Goal: Transaction & Acquisition: Purchase product/service

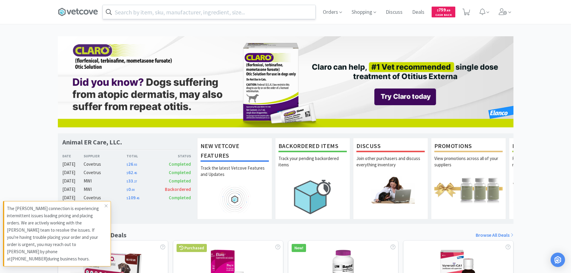
click at [203, 12] on input "text" at bounding box center [209, 12] width 212 height 14
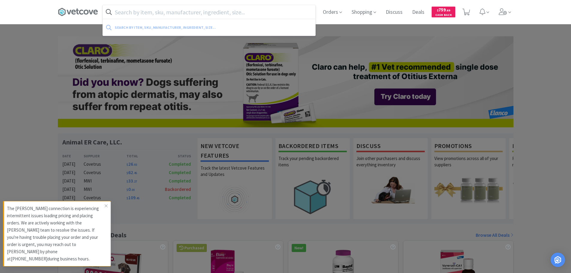
paste input "[MEDICAL_DATA]"
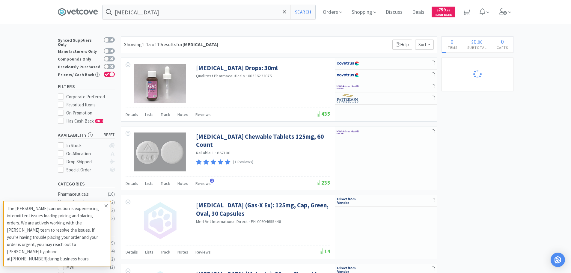
click at [107, 209] on span at bounding box center [106, 206] width 8 height 10
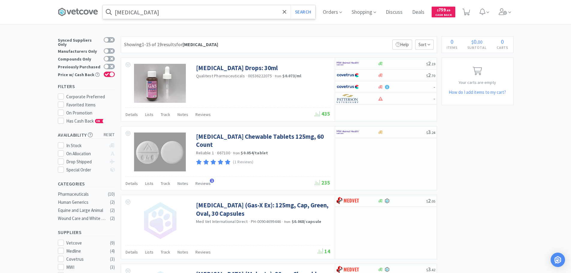
click at [174, 12] on input "[MEDICAL_DATA]" at bounding box center [209, 12] width 212 height 14
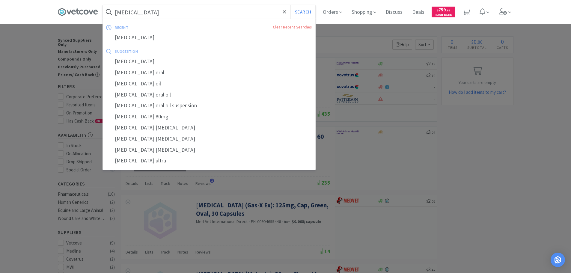
click at [174, 12] on input "[MEDICAL_DATA]" at bounding box center [209, 12] width 212 height 14
paste input "[MEDICAL_DATA]"
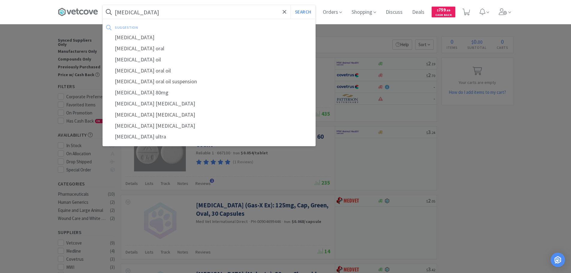
type input "[MEDICAL_DATA]"
click at [290, 5] on button "Search" at bounding box center [302, 12] width 25 height 14
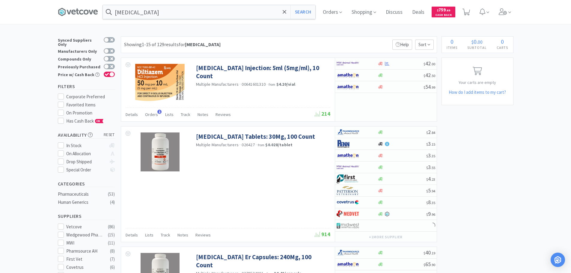
click at [257, 41] on div "Showing 1-15 of 129 results for [MEDICAL_DATA] Filters Help Sort" at bounding box center [279, 44] width 316 height 17
click at [250, 41] on div "Showing 1-15 of 129 results for [MEDICAL_DATA] Filters Help Sort" at bounding box center [279, 44] width 316 height 17
click at [247, 42] on div "Showing 1-15 of 129 results for [MEDICAL_DATA] Filters Help Sort" at bounding box center [279, 44] width 316 height 17
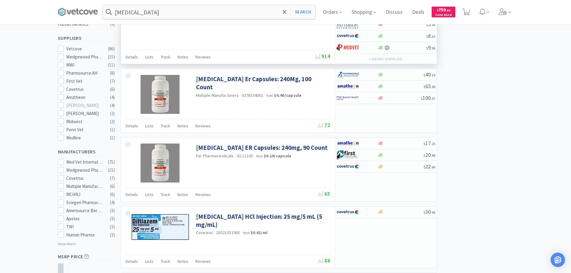
scroll to position [180, 0]
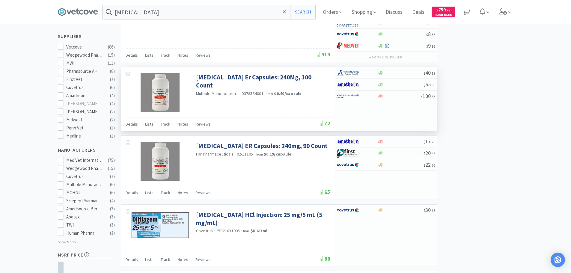
click at [308, 105] on div "[MEDICAL_DATA] Er Capsules: 240Mg, 100 Count Multiple Manufacturers · 037853400…" at bounding box center [228, 92] width 214 height 50
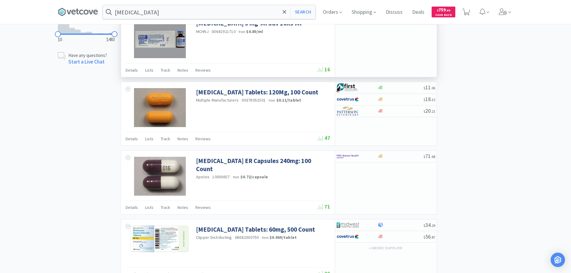
scroll to position [449, 0]
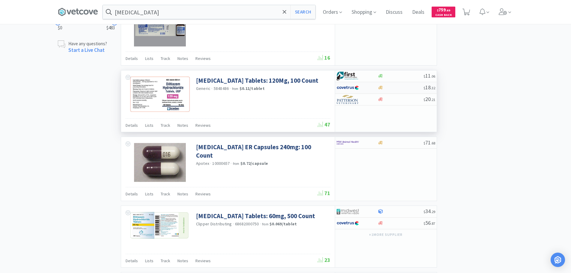
click at [395, 89] on div at bounding box center [400, 87] width 46 height 4
select select "1"
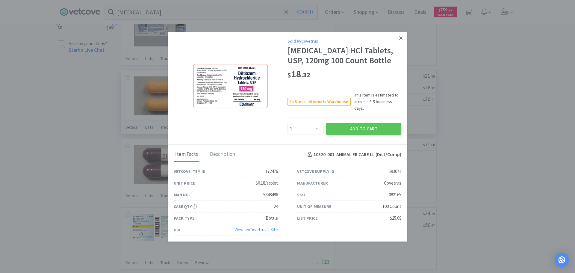
click at [399, 41] on icon at bounding box center [400, 37] width 3 height 5
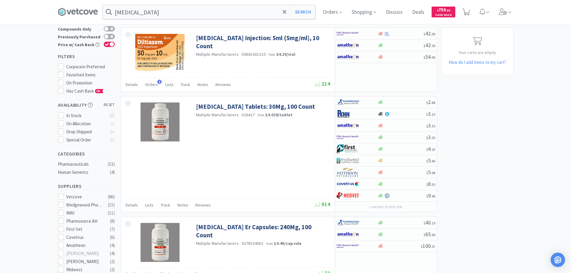
scroll to position [0, 0]
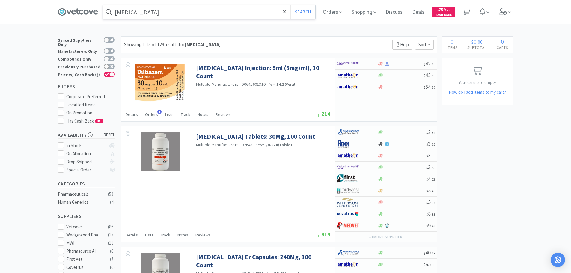
click at [199, 13] on input "[MEDICAL_DATA]" at bounding box center [209, 12] width 212 height 14
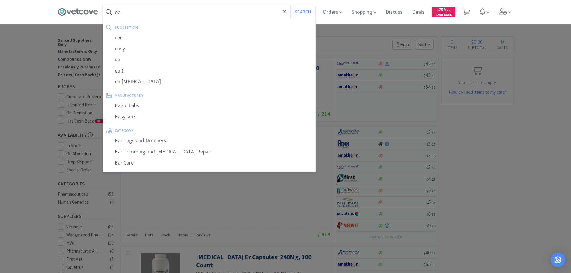
type input "e"
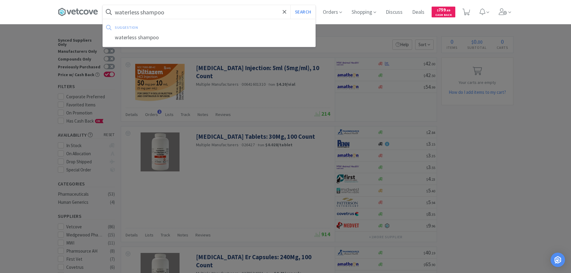
click at [290, 5] on button "Search" at bounding box center [302, 12] width 25 height 14
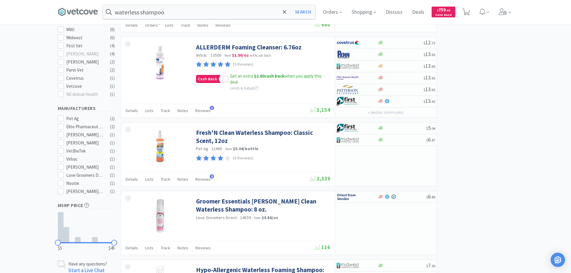
scroll to position [210, 0]
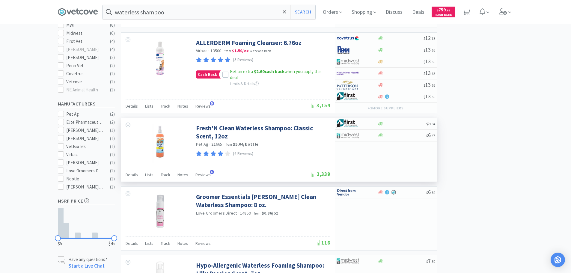
click at [299, 143] on div "Pet Ag · 21665 · from $5.04 / bottle" at bounding box center [262, 144] width 133 height 7
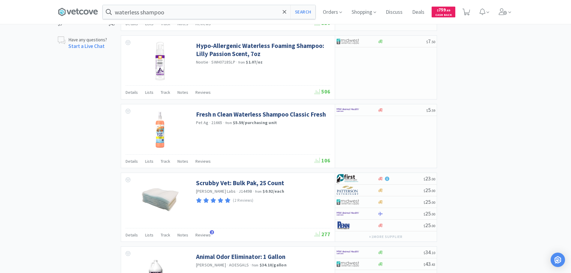
scroll to position [373, 0]
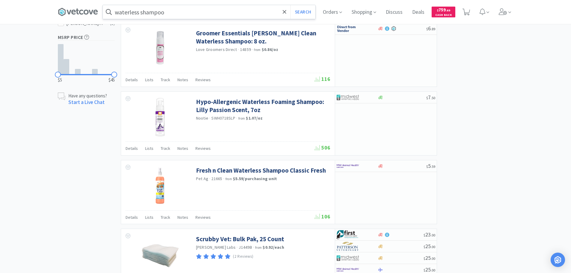
click at [117, 13] on input "waterless shampoo" at bounding box center [209, 12] width 212 height 14
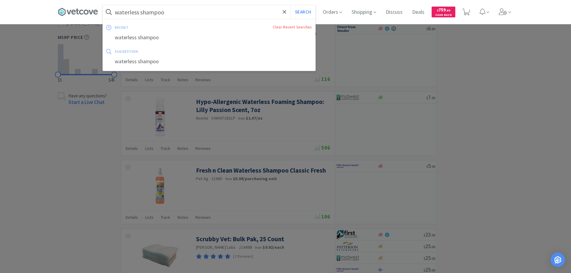
click at [118, 12] on input "waterless shampoo" at bounding box center [209, 12] width 212 height 14
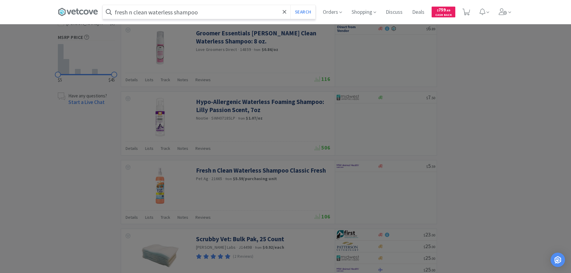
click at [290, 5] on button "Search" at bounding box center [302, 12] width 25 height 14
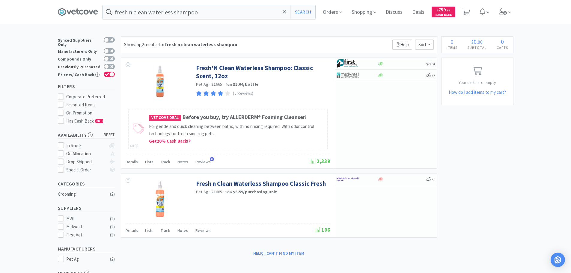
click at [258, 48] on div "Showing 2 results for fresh n clean waterless shampoo Filters Help Sort" at bounding box center [279, 44] width 316 height 17
click at [203, 11] on input "fresh n clean waterless shampoo" at bounding box center [209, 12] width 212 height 14
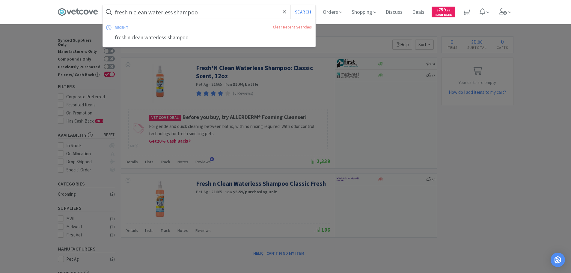
paste input "ABO03P8825"
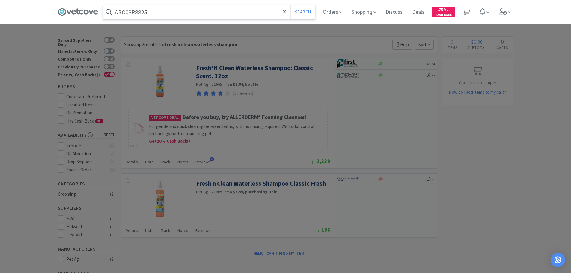
type input "ABO03P8825"
click at [290, 5] on button "Search" at bounding box center [302, 12] width 25 height 14
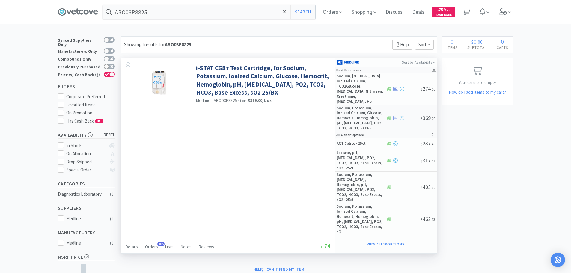
click at [411, 116] on div at bounding box center [403, 118] width 35 height 4
select select "1"
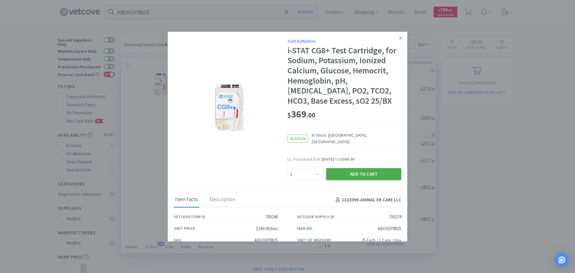
click at [361, 171] on button "Add to Cart" at bounding box center [363, 174] width 75 height 12
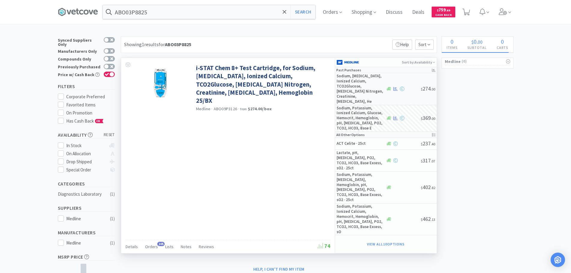
click at [411, 87] on div at bounding box center [403, 89] width 35 height 4
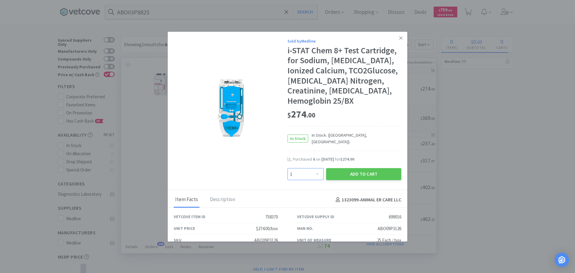
drag, startPoint x: 313, startPoint y: 173, endPoint x: 313, endPoint y: 166, distance: 7.2
click at [313, 173] on select "Enter Quantity 1 2 3 4 5 6 7 8 9 10 11 12 13 14 15 16 17 18 19 20 Enter Quantity" at bounding box center [306, 174] width 36 height 12
select select "6"
click at [288, 168] on select "Enter Quantity 1 2 3 4 5 6 7 8 9 10 11 12 13 14 15 16 17 18 19 20 Enter Quantity" at bounding box center [306, 174] width 36 height 12
select select "1"
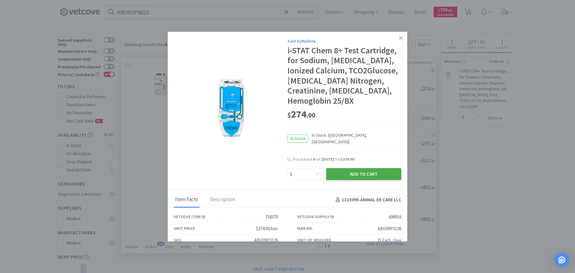
click at [336, 170] on button "Add to Cart" at bounding box center [363, 174] width 75 height 12
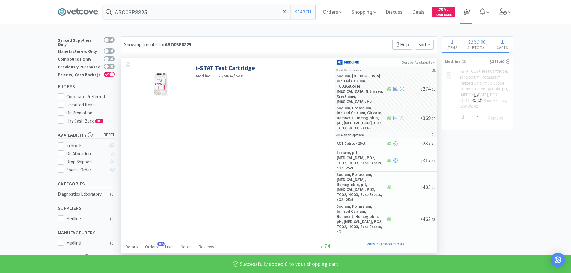
click at [467, 12] on icon at bounding box center [465, 12] width 7 height 7
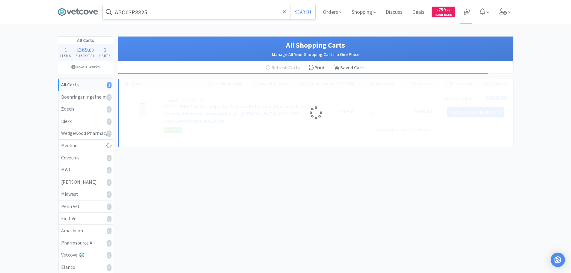
select select "6"
select select "1"
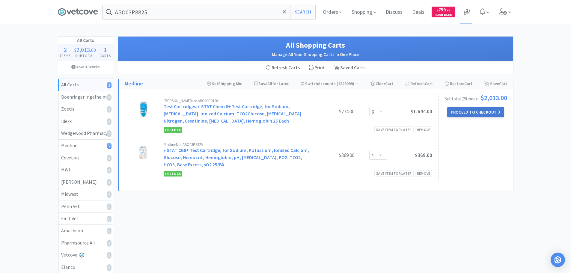
click at [473, 114] on button "Proceed to Checkout" at bounding box center [475, 112] width 57 height 10
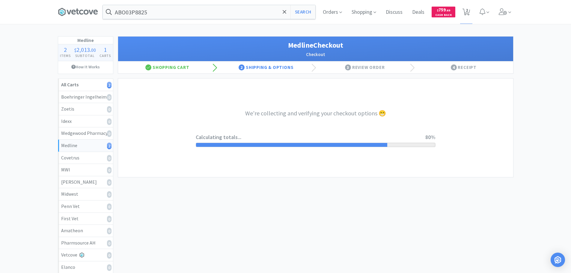
select select "7c1b672e5998c24572f3a1527d01e6d9"
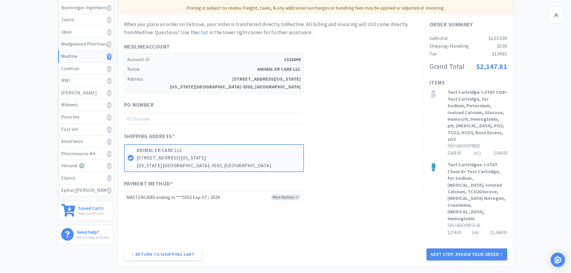
scroll to position [90, 0]
click at [214, 117] on input "text" at bounding box center [214, 118] width 180 height 12
paste input "1144862"
type input "1144862"
click at [355, 138] on div "Shipping Address * ANIMAL ER CARE LLC [STREET_ADDRESS][US_STATE][US_STATE]" at bounding box center [270, 152] width 293 height 40
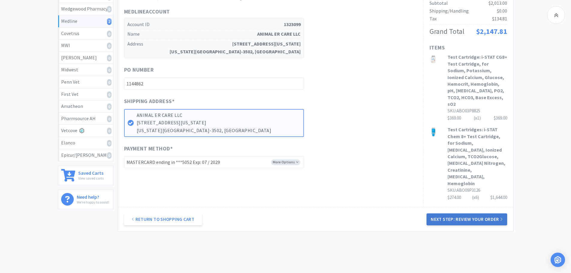
click at [463, 213] on button "Next Step: Review Your Order" at bounding box center [466, 219] width 80 height 12
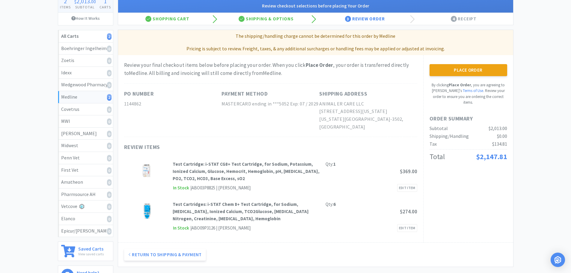
scroll to position [60, 0]
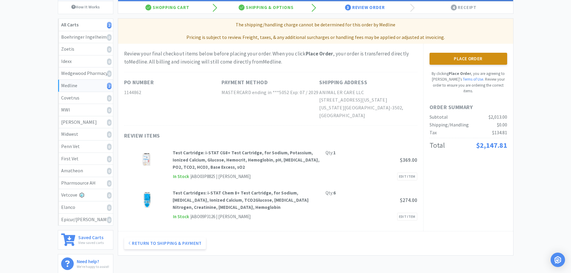
click at [465, 60] on button "Place Order" at bounding box center [468, 59] width 78 height 12
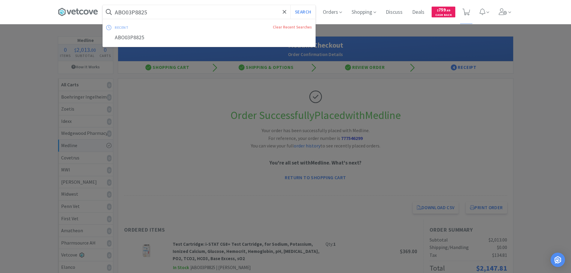
click at [200, 9] on input "ABO03P8825" at bounding box center [209, 12] width 212 height 14
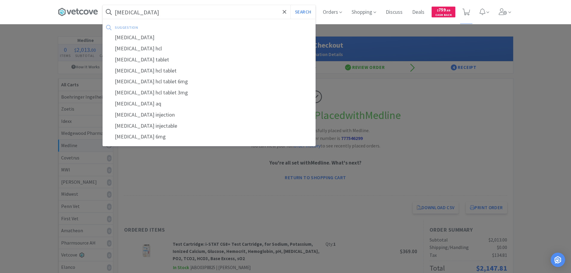
type input "[MEDICAL_DATA]"
click at [290, 5] on button "Search" at bounding box center [302, 12] width 25 height 14
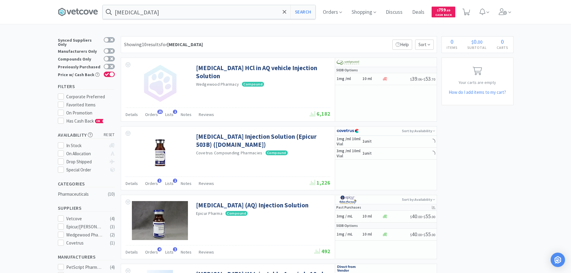
click at [285, 41] on div "Showing 10 results for [MEDICAL_DATA] Filters Help Sort" at bounding box center [279, 44] width 316 height 17
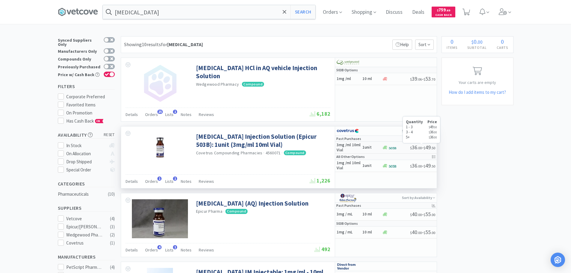
click at [399, 148] on div at bounding box center [396, 147] width 28 height 4
select select "1"
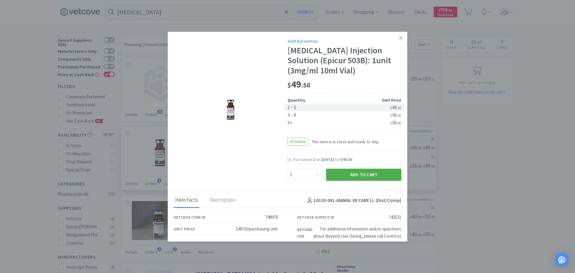
click at [380, 175] on button "Add to Cart" at bounding box center [363, 175] width 75 height 12
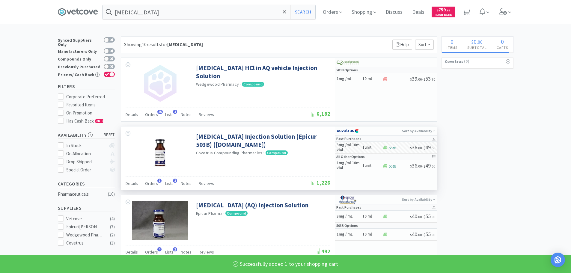
select select "1"
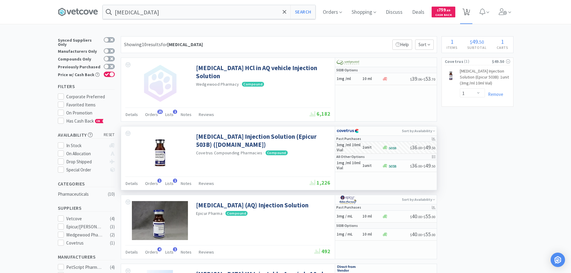
click at [468, 13] on span "1" at bounding box center [467, 10] width 2 height 24
select select "1"
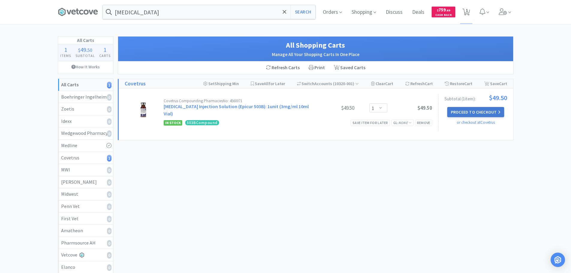
click at [470, 112] on button "Proceed to Checkout" at bounding box center [475, 112] width 57 height 10
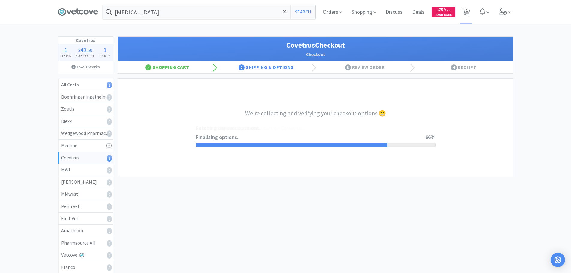
select select "ACCOUNT"
select select "cvt-standard-net"
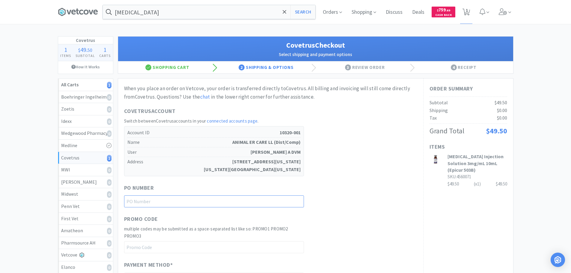
paste input "1144869"
type input "1144869"
click at [360, 152] on div "Covetrus Account Switch between Covetrus accounts in your connected accounts pa…" at bounding box center [270, 141] width 293 height 69
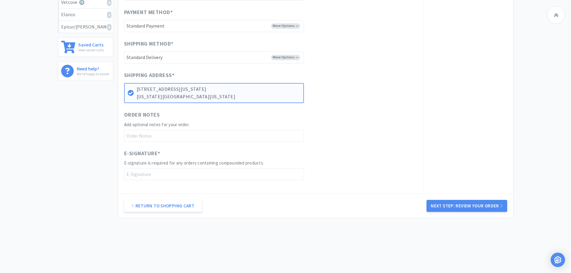
scroll to position [259, 0]
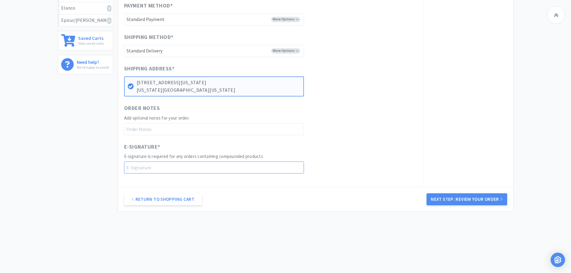
click at [211, 169] on input "text" at bounding box center [214, 167] width 180 height 12
type input "[PERSON_NAME]"
click at [375, 175] on div "When you place an order on Vetcove, your order is transferred directly to Covet…" at bounding box center [270, 3] width 305 height 368
click at [456, 202] on button "Next Step: Review Your Order" at bounding box center [466, 199] width 80 height 12
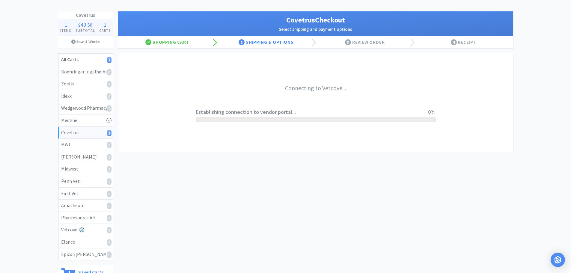
scroll to position [0, 0]
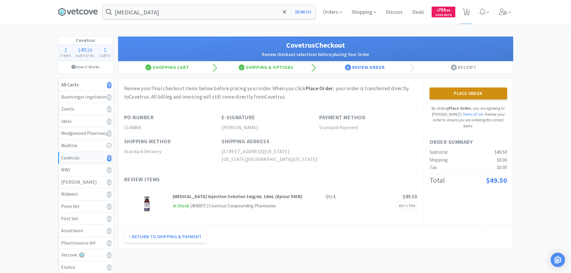
click at [464, 96] on button "Place Order" at bounding box center [468, 93] width 78 height 12
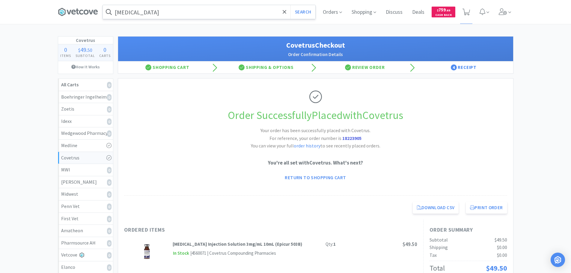
click at [172, 12] on input "[MEDICAL_DATA]" at bounding box center [209, 12] width 212 height 14
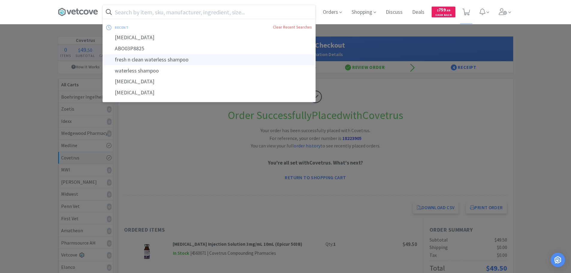
click at [174, 60] on div "fresh n clean waterless shampoo" at bounding box center [209, 59] width 212 height 11
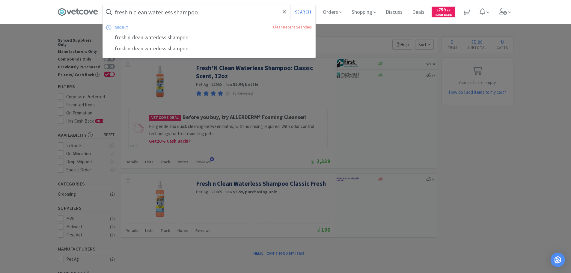
click at [163, 15] on input "fresh n clean waterless shampoo" at bounding box center [209, 12] width 212 height 14
click at [162, 13] on input "fresh n clean waterless shampoo" at bounding box center [209, 12] width 212 height 14
type input "fresh n clean shampoo"
click at [290, 5] on button "Search" at bounding box center [302, 12] width 25 height 14
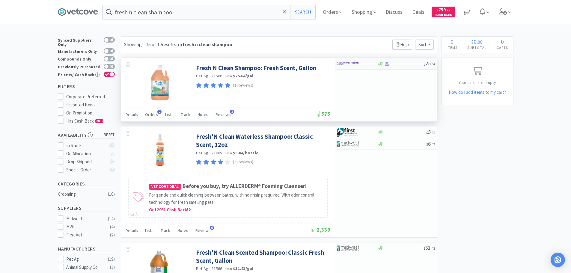
click at [395, 64] on div at bounding box center [400, 63] width 46 height 4
select select "1"
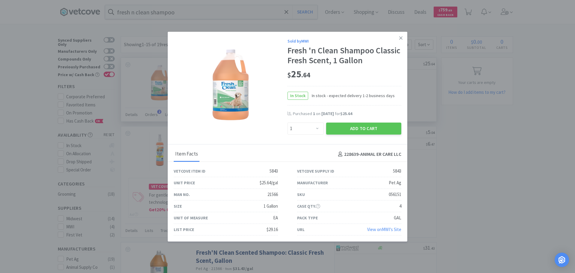
click at [389, 194] on div "056151" at bounding box center [395, 194] width 13 height 7
copy div "056151"
click at [399, 40] on icon at bounding box center [400, 37] width 3 height 5
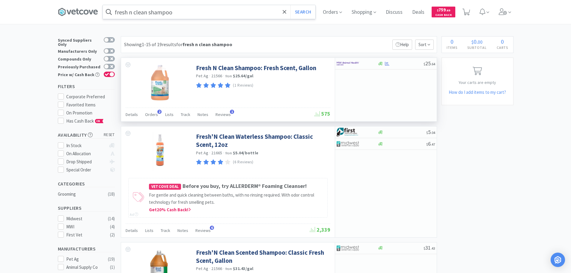
click at [204, 13] on input "fresh n clean shampoo" at bounding box center [209, 12] width 212 height 14
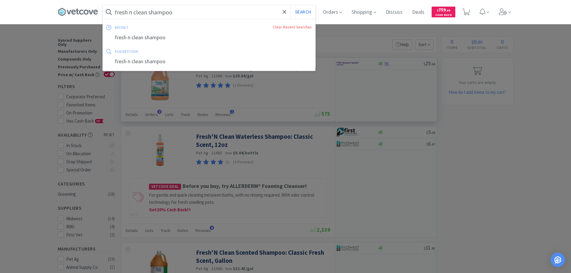
paste input "EMZE010030"
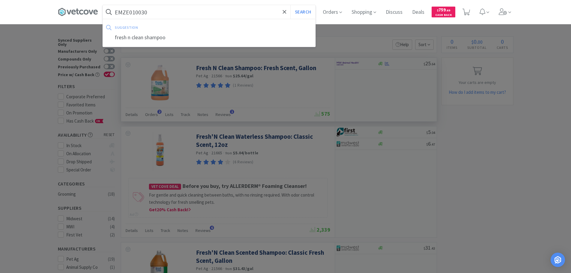
click at [290, 5] on button "Search" at bounding box center [302, 12] width 25 height 14
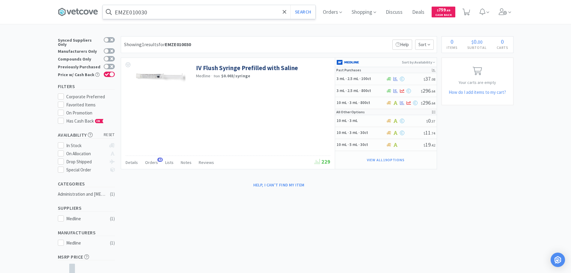
click at [214, 16] on input "EMZE010030" at bounding box center [209, 12] width 212 height 14
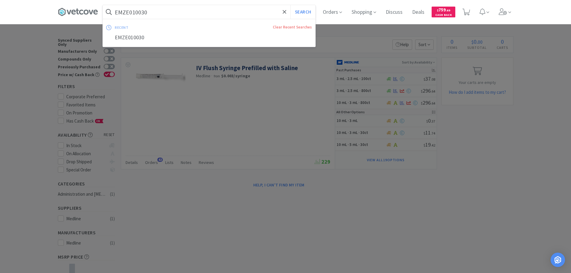
click at [331, 53] on div at bounding box center [285, 136] width 571 height 273
click at [201, 13] on input "EMZE010030" at bounding box center [209, 12] width 212 height 14
paste input "[PHONE_NUMBER]"
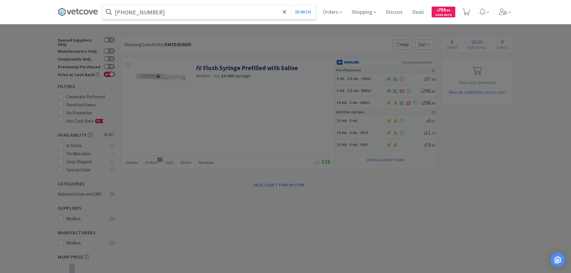
type input "[PHONE_NUMBER]"
click at [290, 5] on button "Search" at bounding box center [302, 12] width 25 height 14
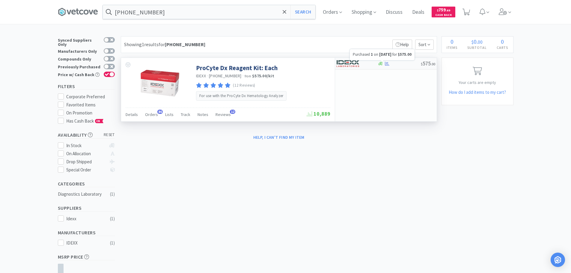
click at [402, 66] on div at bounding box center [398, 63] width 43 height 4
select select "1"
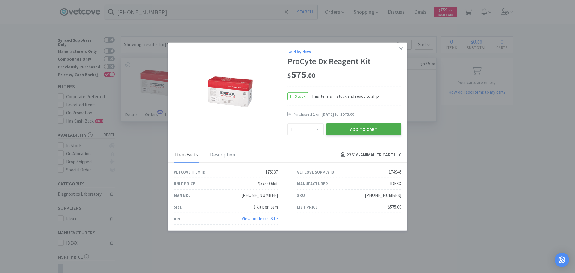
click at [344, 130] on button "Add to Cart" at bounding box center [363, 129] width 75 height 12
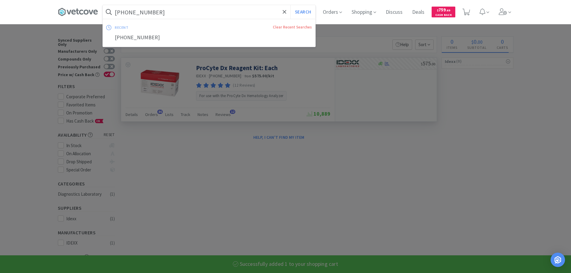
click at [210, 12] on input "[PHONE_NUMBER]" at bounding box center [209, 12] width 212 height 14
paste input "193"
type input "99-26193"
select select "1"
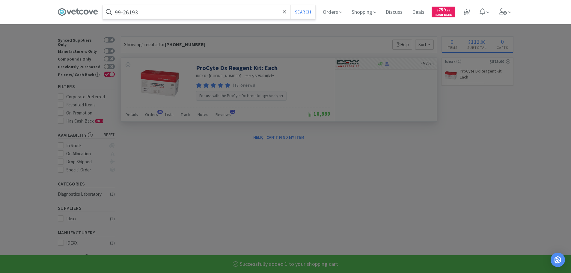
type input "99-26193"
click at [290, 5] on button "Search" at bounding box center [302, 12] width 25 height 14
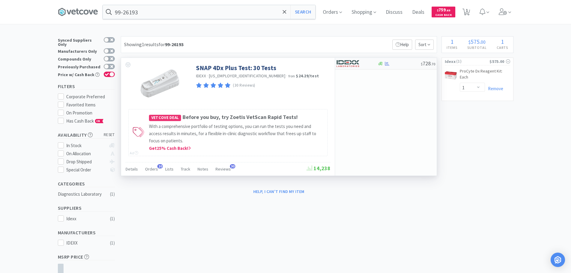
click at [405, 65] on div at bounding box center [398, 63] width 43 height 4
select select "1"
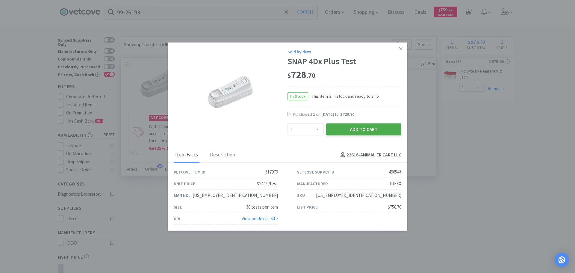
click at [342, 128] on button "Add to Cart" at bounding box center [363, 129] width 75 height 12
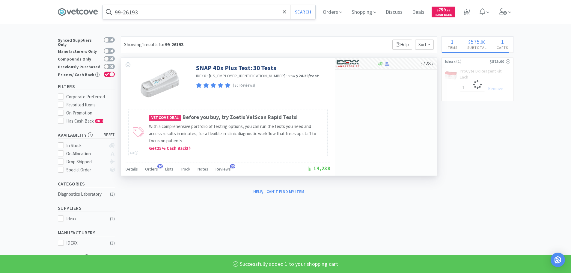
select select "1"
click at [205, 13] on input "99-26193" at bounding box center [209, 12] width 212 height 14
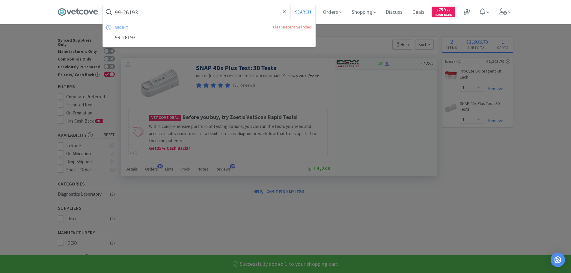
paste input "09214"
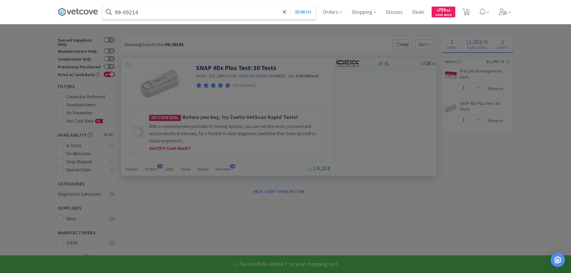
type input "99-09214"
click at [290, 5] on button "Search" at bounding box center [302, 12] width 25 height 14
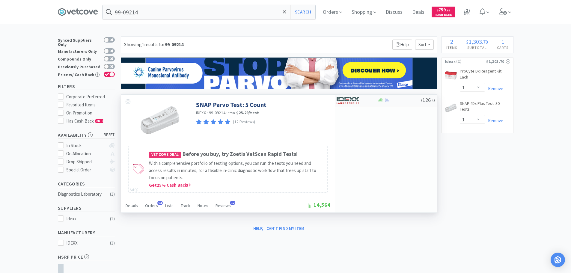
click at [407, 102] on div at bounding box center [398, 100] width 43 height 4
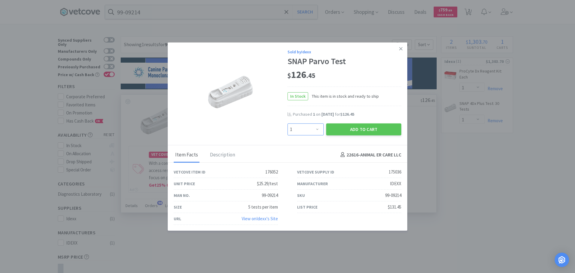
click at [303, 128] on select "Enter Quantity 1 2 3 4 5 6 7 8 9 10 11 12 13 14 15 16 17 18 19 20 Enter Quantity" at bounding box center [306, 129] width 36 height 12
select select "2"
click at [288, 123] on select "Enter Quantity 1 2 3 4 5 6 7 8 9 10 11 12 13 14 15 16 17 18 19 20 Enter Quantity" at bounding box center [306, 129] width 36 height 12
click at [336, 129] on button "Add to Cart" at bounding box center [363, 129] width 75 height 12
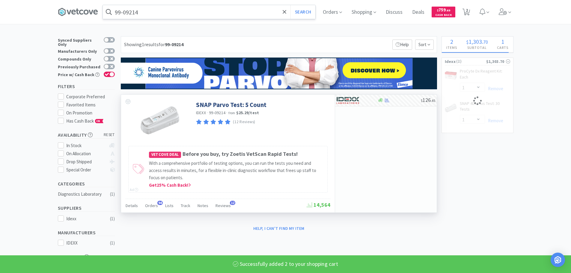
click at [199, 14] on input "99-09214" at bounding box center [209, 12] width 212 height 14
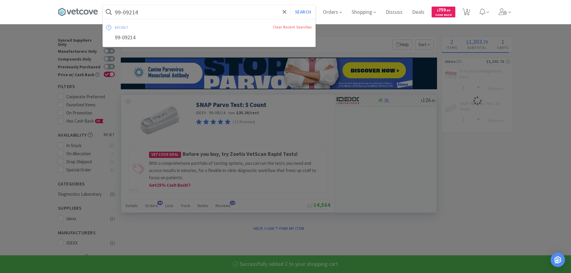
paste input "1388"
type input "99-13884"
click at [290, 5] on button "Search" at bounding box center [302, 12] width 25 height 14
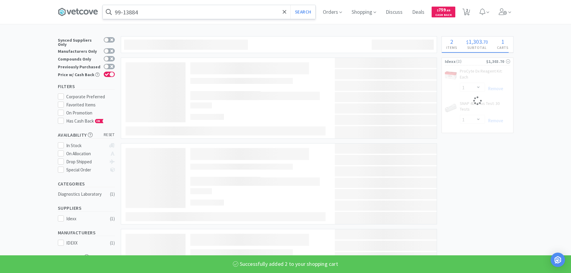
select select "2"
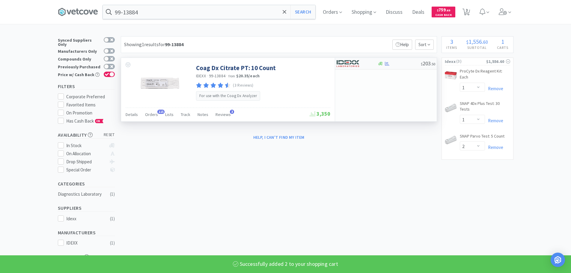
click at [399, 67] on div "$ 203 . 50" at bounding box center [386, 64] width 102 height 12
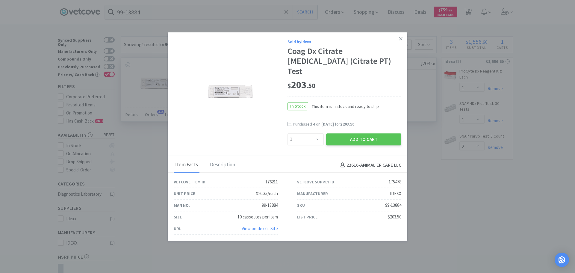
click at [313, 132] on div "Enter Quantity 1 2 3 4 5 6 7 8 9 10 11 12 13 14 15 16 17 18 19 20 Enter Quantity" at bounding box center [305, 139] width 39 height 14
drag, startPoint x: 312, startPoint y: 132, endPoint x: 312, endPoint y: 129, distance: 3.3
click at [312, 133] on select "Enter Quantity 1 2 3 4 5 6 7 8 9 10 11 12 13 14 15 16 17 18 19 20 Enter Quantity" at bounding box center [306, 139] width 36 height 12
select select "4"
click at [288, 133] on select "Enter Quantity 1 2 3 4 5 6 7 8 9 10 11 12 13 14 15 16 17 18 19 20 Enter Quantity" at bounding box center [306, 139] width 36 height 12
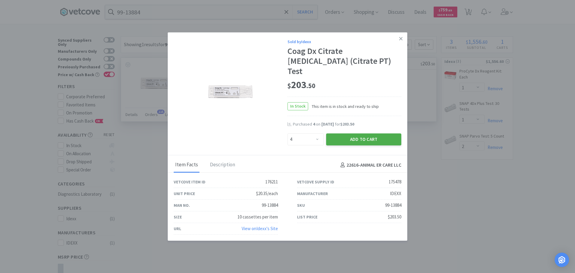
click at [336, 134] on button "Add to Cart" at bounding box center [363, 139] width 75 height 12
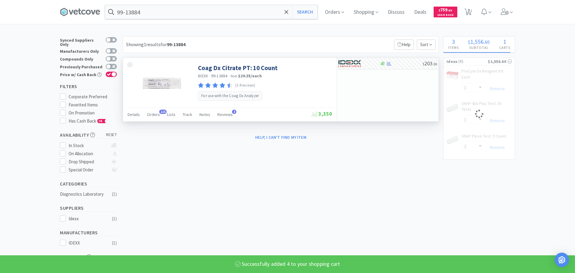
select select "4"
select select "1"
select select "2"
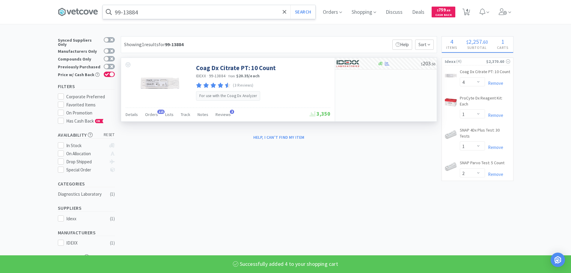
click at [201, 14] on input "99-13884" at bounding box center [209, 12] width 212 height 14
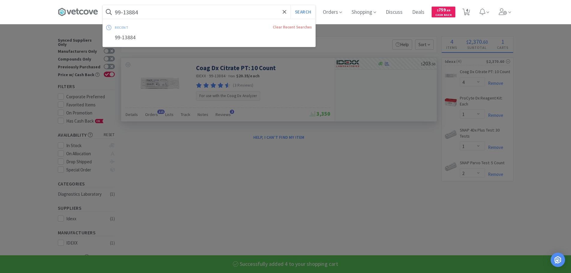
paste input "5"
type input "99-13885"
click at [290, 5] on button "Search" at bounding box center [302, 12] width 25 height 14
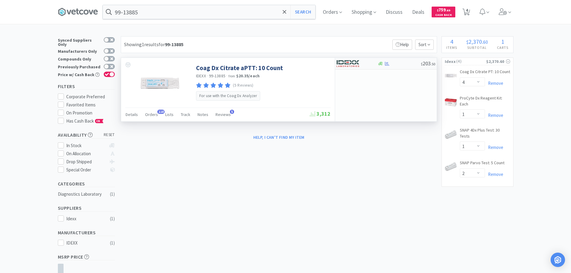
click at [405, 59] on div "$ 203 . 50" at bounding box center [386, 64] width 102 height 12
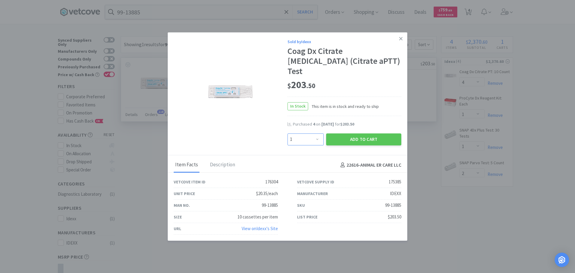
drag, startPoint x: 316, startPoint y: 138, endPoint x: 316, endPoint y: 135, distance: 3.3
click at [316, 138] on select "Enter Quantity 1 2 3 4 5 6 7 8 9 10 11 12 13 14 15 16 17 18 19 20 Enter Quantity" at bounding box center [306, 139] width 36 height 12
select select "6"
click at [288, 133] on select "Enter Quantity 1 2 3 4 5 6 7 8 9 10 11 12 13 14 15 16 17 18 19 20 Enter Quantity" at bounding box center [306, 139] width 36 height 12
click at [338, 138] on button "Add to Cart" at bounding box center [363, 139] width 75 height 12
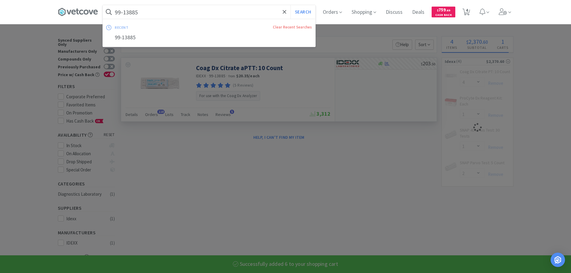
click at [201, 12] on input "99-13885" at bounding box center [209, 12] width 212 height 14
paste input "[PHONE_NUMBER]"
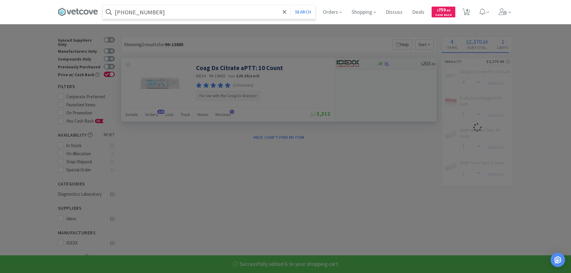
type input "[PHONE_NUMBER]"
click at [290, 5] on button "Search" at bounding box center [302, 12] width 25 height 14
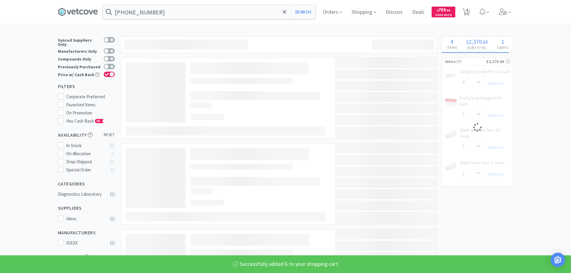
select select "6"
select select "1"
select select "2"
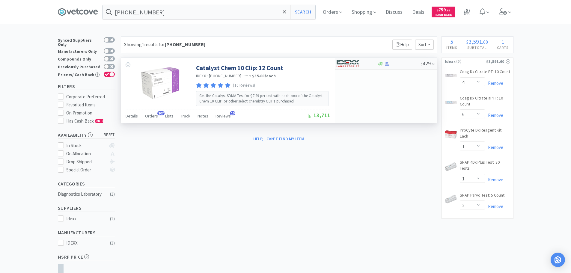
click at [404, 64] on div at bounding box center [398, 63] width 43 height 4
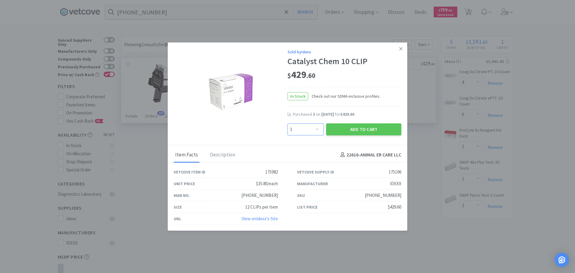
drag, startPoint x: 308, startPoint y: 132, endPoint x: 308, endPoint y: 125, distance: 6.6
click at [308, 131] on select "Enter Quantity 1 2 3 4 5 6 7 8 9 10 11 12 13 14 15 16 17 18 19 20 Enter Quantity" at bounding box center [306, 129] width 36 height 12
select select "2"
click at [288, 123] on select "Enter Quantity 1 2 3 4 5 6 7 8 9 10 11 12 13 14 15 16 17 18 19 20 Enter Quantity" at bounding box center [306, 129] width 36 height 12
click at [336, 132] on button "Add to Cart" at bounding box center [363, 129] width 75 height 12
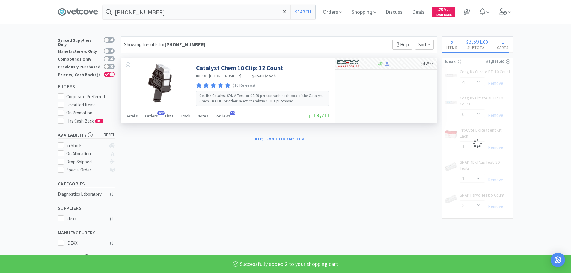
click at [209, 9] on input "[PHONE_NUMBER]" at bounding box center [209, 12] width 212 height 14
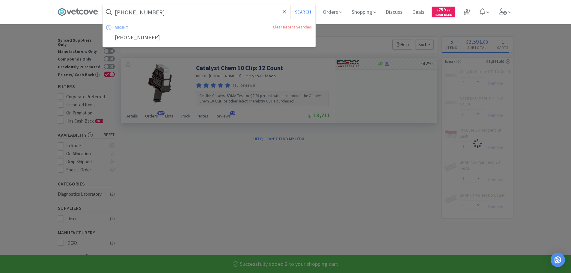
paste input "3-02"
type input "[PHONE_NUMBER]"
click at [290, 5] on button "Search" at bounding box center [302, 12] width 25 height 14
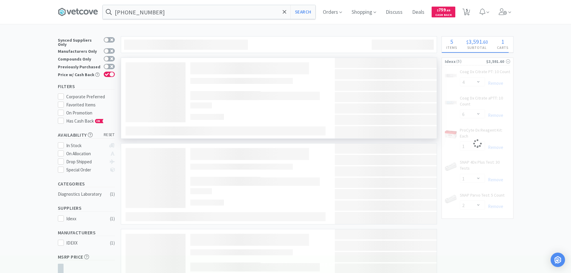
select select "2"
select select "4"
select select "6"
select select "1"
select select "2"
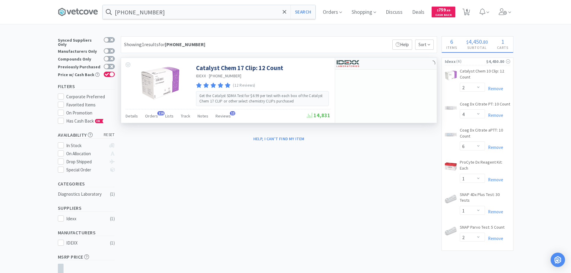
click at [409, 64] on div at bounding box center [386, 64] width 102 height 12
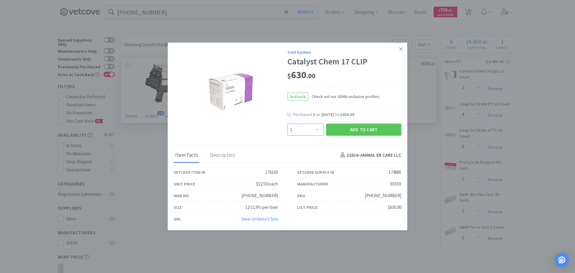
drag, startPoint x: 305, startPoint y: 134, endPoint x: 305, endPoint y: 124, distance: 10.2
click at [305, 134] on select "Enter Quantity 1 2 3 4 5 6 7 8 9 10 11 12 13 14 15 16 17 18 19 20 Enter Quantity" at bounding box center [306, 129] width 36 height 12
select select "4"
click at [288, 123] on select "Enter Quantity 1 2 3 4 5 6 7 8 9 10 11 12 13 14 15 16 17 18 19 20 Enter Quantity" at bounding box center [306, 129] width 36 height 12
click at [334, 129] on button "Add to Cart" at bounding box center [363, 129] width 75 height 12
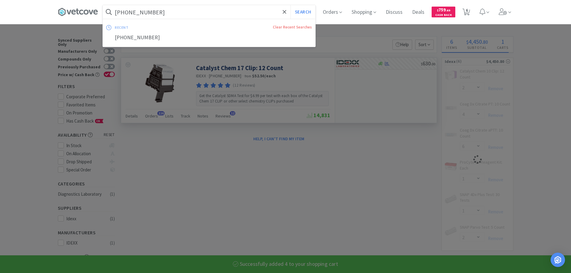
click at [218, 9] on input "[PHONE_NUMBER]" at bounding box center [209, 12] width 212 height 14
paste input "9-0018136"
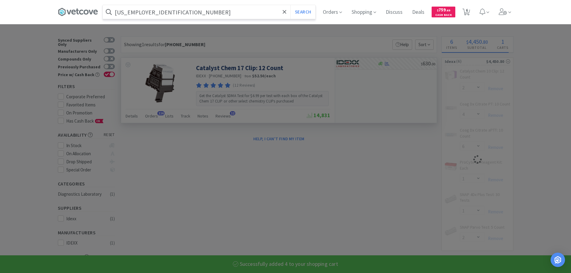
type input "[US_EMPLOYER_IDENTIFICATION_NUMBER]"
click at [290, 5] on button "Search" at bounding box center [302, 12] width 25 height 14
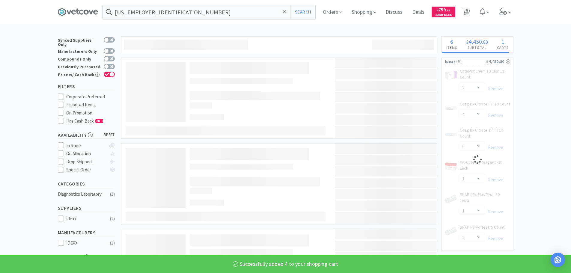
select select "4"
select select "6"
select select "1"
select select "2"
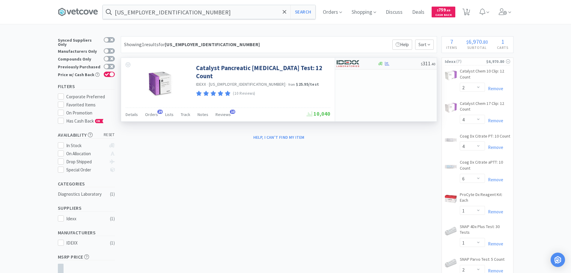
click at [404, 66] on div "$ 311 . 40" at bounding box center [386, 64] width 102 height 12
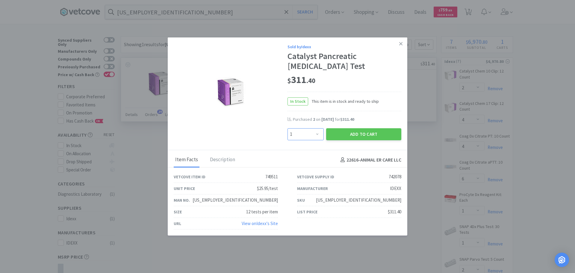
click at [315, 131] on select "Enter Quantity 1 2 3 4 5 6 7 8 9 10 11 12 13 14 15 16 17 18 19 20 Enter Quantity" at bounding box center [306, 134] width 36 height 12
select select "2"
click at [288, 128] on select "Enter Quantity 1 2 3 4 5 6 7 8 9 10 11 12 13 14 15 16 17 18 19 20 Enter Quantity" at bounding box center [306, 134] width 36 height 12
click at [336, 131] on button "Add to Cart" at bounding box center [363, 134] width 75 height 12
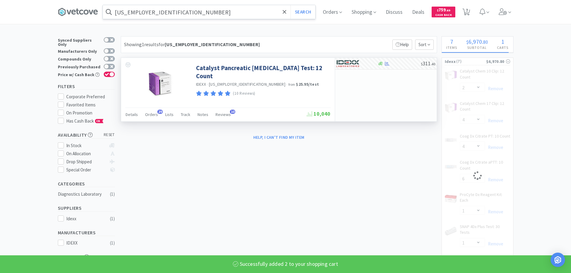
click at [212, 10] on input "[US_EMPLOYER_IDENTIFICATION_NUMBER]" at bounding box center [209, 12] width 212 height 14
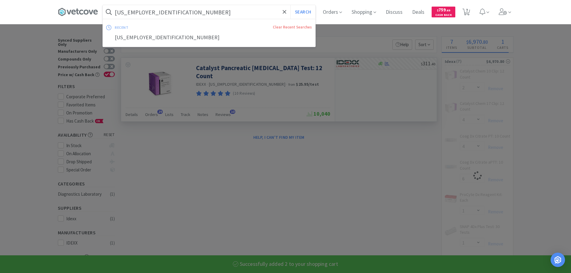
paste input "[PHONE_NUMBER]"
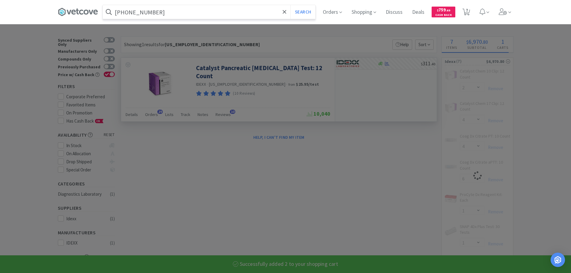
type input "[PHONE_NUMBER]"
click at [290, 5] on button "Search" at bounding box center [302, 12] width 25 height 14
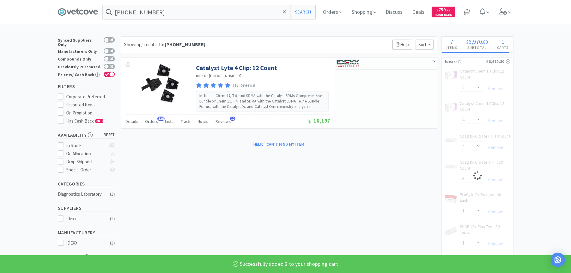
select select "2"
select select "4"
select select "6"
select select "1"
select select "2"
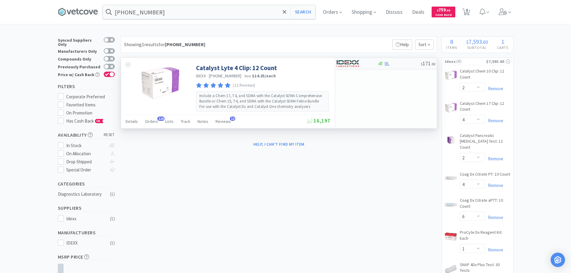
click at [408, 63] on div at bounding box center [398, 63] width 43 height 4
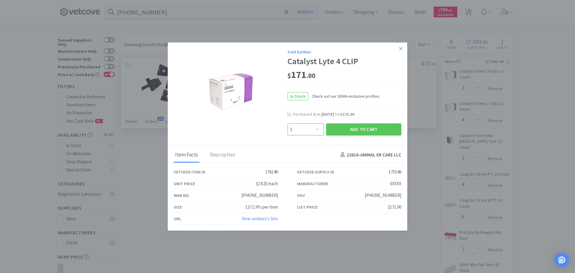
drag, startPoint x: 313, startPoint y: 132, endPoint x: 313, endPoint y: 126, distance: 6.0
click at [313, 126] on select "Enter Quantity 1 2 3 4 5 6 7 8 9 10 11 12 13 14 15 16 17 18 19 20 Enter Quantity" at bounding box center [306, 129] width 36 height 12
select select "3"
click at [288, 123] on select "Enter Quantity 1 2 3 4 5 6 7 8 9 10 11 12 13 14 15 16 17 18 19 20 Enter Quantity" at bounding box center [306, 129] width 36 height 12
drag, startPoint x: 349, startPoint y: 130, endPoint x: 258, endPoint y: 23, distance: 140.7
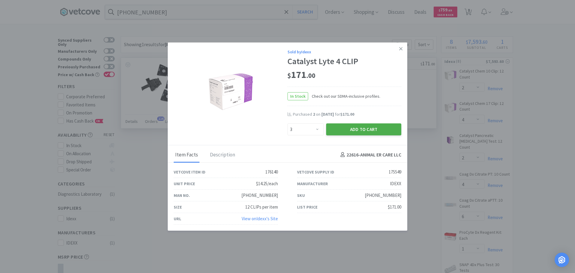
click at [349, 131] on button "Add to Cart" at bounding box center [363, 129] width 75 height 12
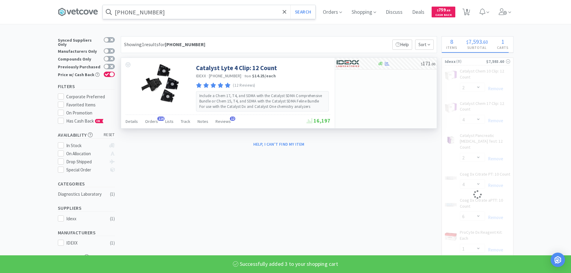
select select "3"
select select "2"
select select "4"
select select "6"
select select "1"
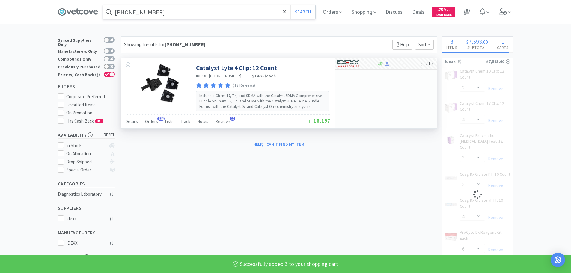
select select "2"
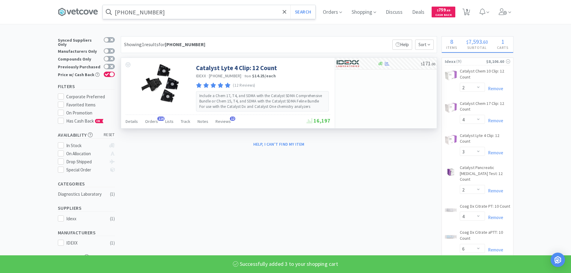
click at [215, 10] on input "[PHONE_NUMBER]" at bounding box center [209, 12] width 212 height 14
paste input "9-0001174"
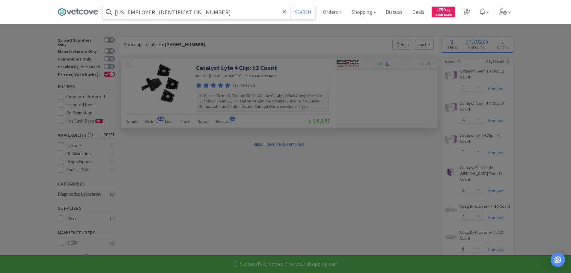
type input "[US_EMPLOYER_IDENTIFICATION_NUMBER]"
click at [290, 5] on button "Search" at bounding box center [302, 12] width 25 height 14
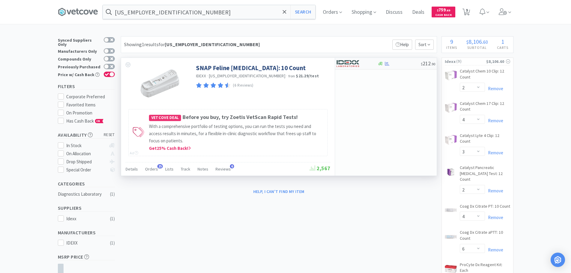
click at [412, 66] on div "$ 212 . 90" at bounding box center [386, 64] width 102 height 12
select select "1"
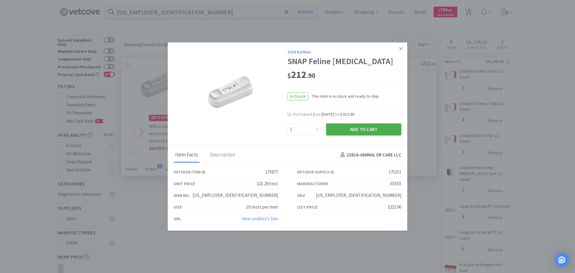
click at [337, 128] on button "Add to Cart" at bounding box center [363, 129] width 75 height 12
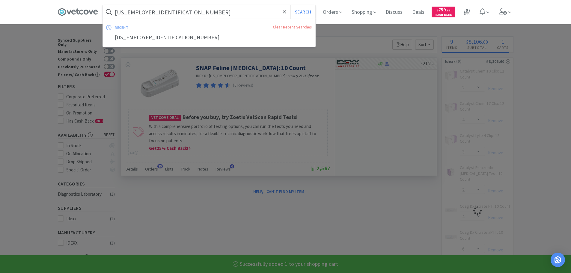
click at [226, 9] on input "[US_EMPLOYER_IDENTIFICATION_NUMBER]" at bounding box center [209, 12] width 212 height 14
paste input "[PHONE_NUMBER]"
type input "[PHONE_NUMBER]"
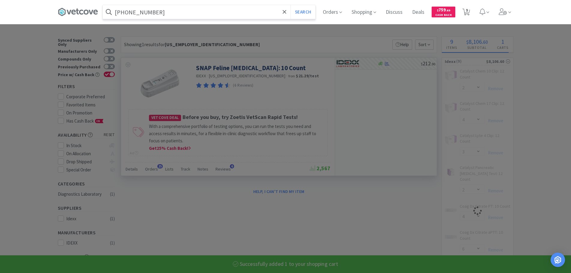
select select "1"
type input "[PHONE_NUMBER]"
click at [290, 5] on button "Search" at bounding box center [302, 12] width 25 height 14
select select "2"
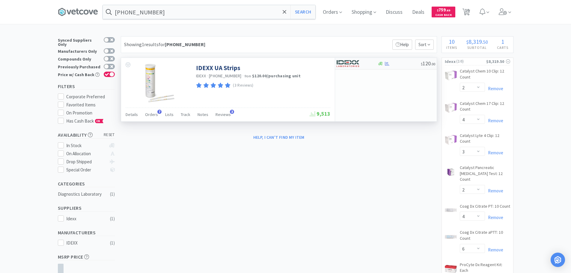
click at [406, 62] on div at bounding box center [398, 63] width 43 height 4
select select "1"
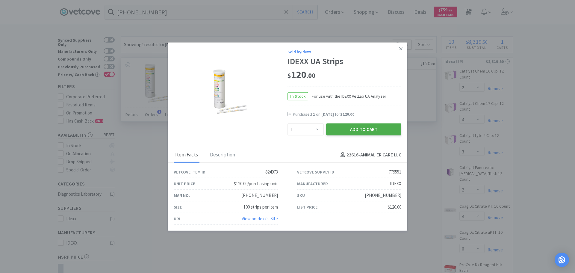
click at [341, 131] on button "Add to Cart" at bounding box center [363, 129] width 75 height 12
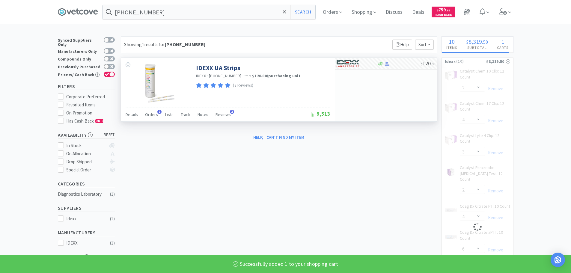
select select "1"
select select "2"
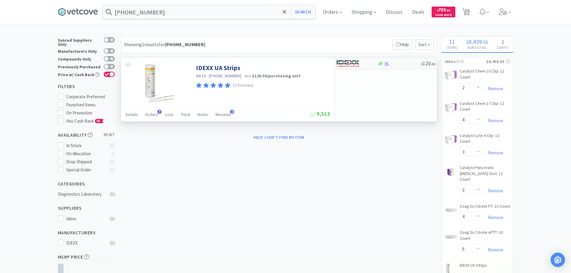
click at [219, 8] on input "[PHONE_NUMBER]" at bounding box center [209, 12] width 212 height 14
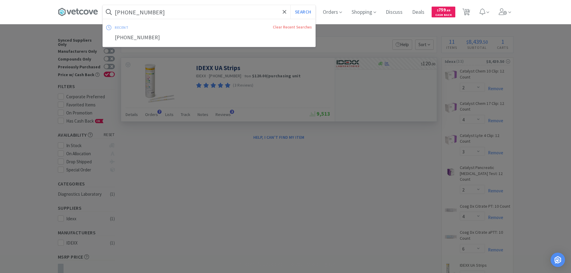
paste input "PM-63026-01"
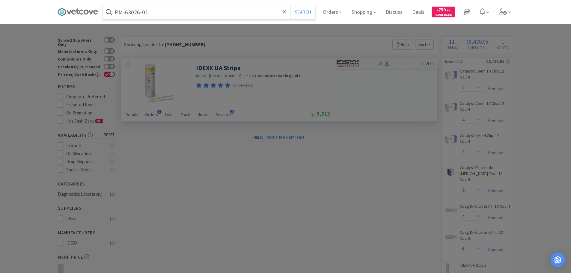
type input "PM-63026-01"
click at [290, 5] on button "Search" at bounding box center [302, 12] width 25 height 14
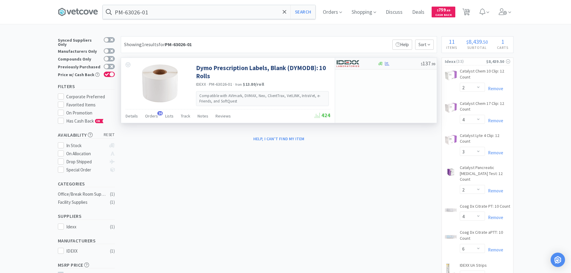
click at [404, 64] on div at bounding box center [398, 63] width 43 height 4
select select "1"
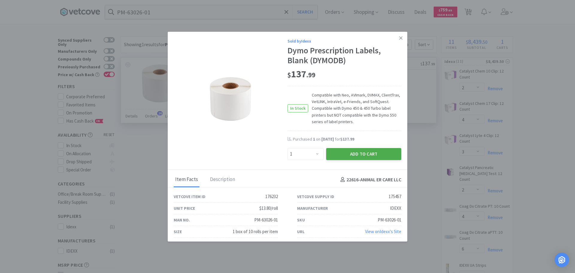
click at [375, 154] on button "Add to Cart" at bounding box center [363, 154] width 75 height 12
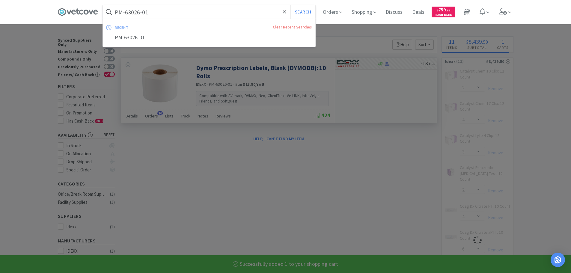
click at [230, 12] on input "PM-63026-01" at bounding box center [209, 12] width 212 height 14
paste input "[PHONE_NUMBER]"
type input "[PHONE_NUMBER]"
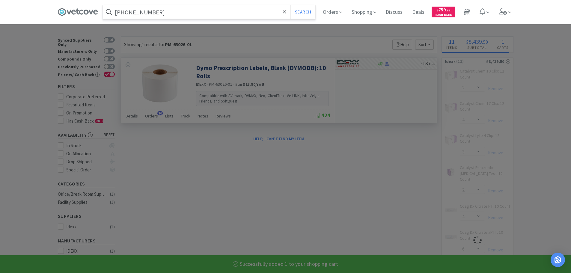
select select "1"
type input "[PHONE_NUMBER]"
click at [290, 5] on button "Search" at bounding box center [302, 12] width 25 height 14
select select "2"
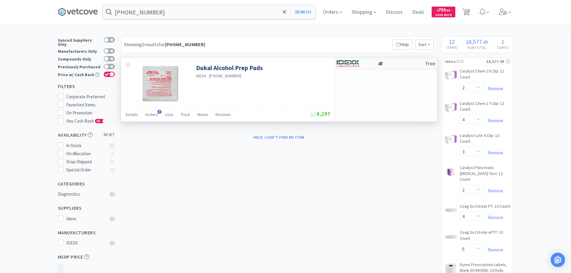
click at [405, 63] on div at bounding box center [401, 63] width 48 height 4
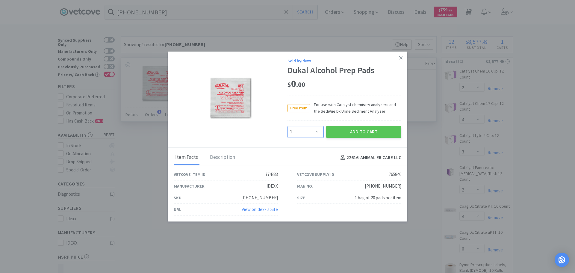
click at [316, 130] on select "Enter Quantity 1 2 3 4 5 6 7 8 9 10 11 12 13 14 15 16 17 18 19 20 Enter Quantity" at bounding box center [306, 132] width 36 height 12
select select "3"
click at [288, 126] on select "Enter Quantity 1 2 3 4 5 6 7 8 9 10 11 12 13 14 15 16 17 18 19 20 Enter Quantity" at bounding box center [306, 132] width 36 height 12
click at [341, 133] on button "Add to Cart" at bounding box center [363, 132] width 75 height 12
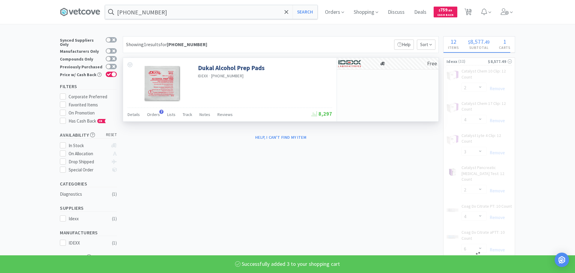
select select "3"
select select "1"
select select "2"
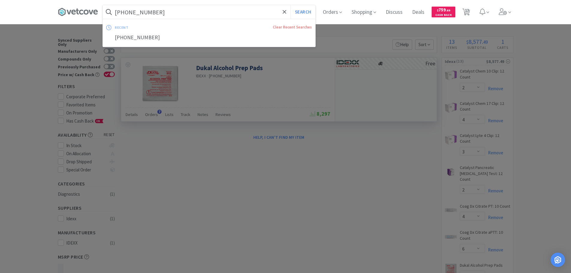
click at [204, 11] on input "[PHONE_NUMBER]" at bounding box center [209, 12] width 212 height 14
paste input "29404-02"
type input "[PHONE_NUMBER]"
click at [290, 5] on button "Search" at bounding box center [302, 12] width 25 height 14
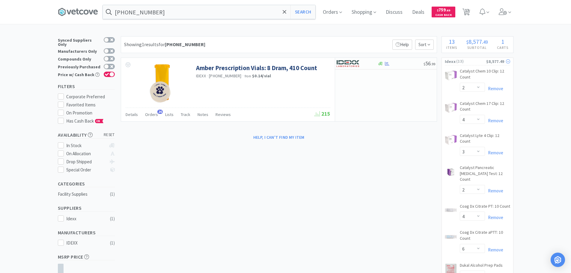
click at [457, 63] on span "( 13 )" at bounding box center [470, 61] width 31 height 6
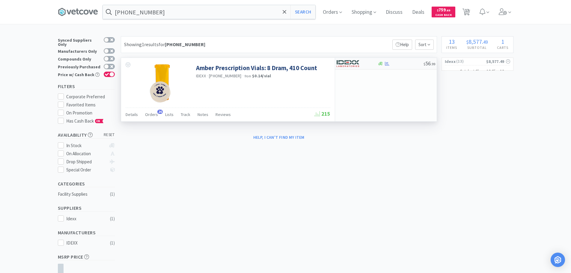
click at [399, 62] on div at bounding box center [400, 63] width 46 height 4
select select "1"
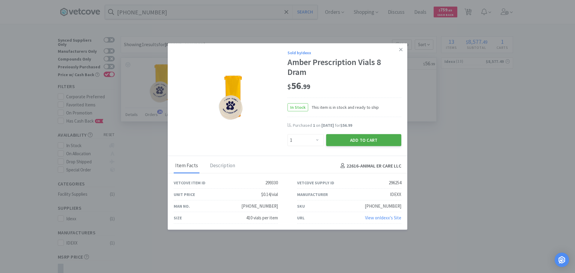
click at [342, 144] on button "Add to Cart" at bounding box center [363, 140] width 75 height 12
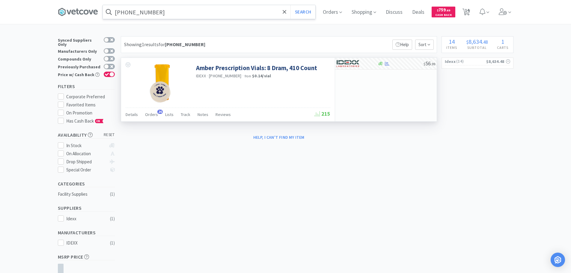
click at [183, 12] on input "[PHONE_NUMBER]" at bounding box center [209, 12] width 212 height 14
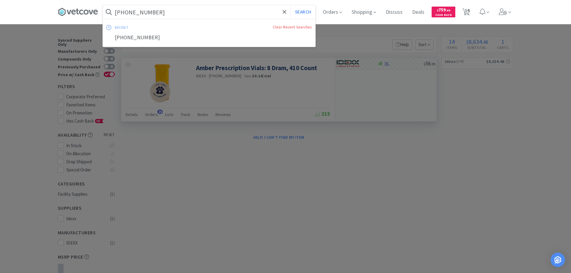
paste input "10"
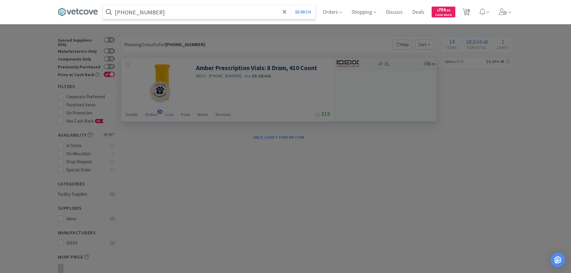
type input "[PHONE_NUMBER]"
click at [290, 5] on button "Search" at bounding box center [302, 12] width 25 height 14
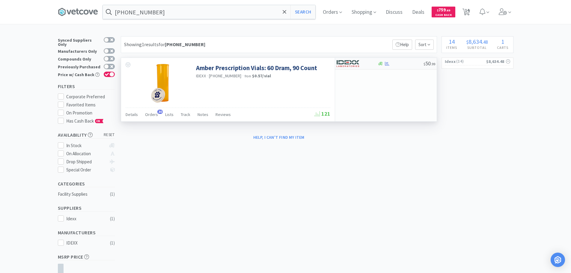
click at [408, 64] on div at bounding box center [400, 63] width 46 height 4
select select "1"
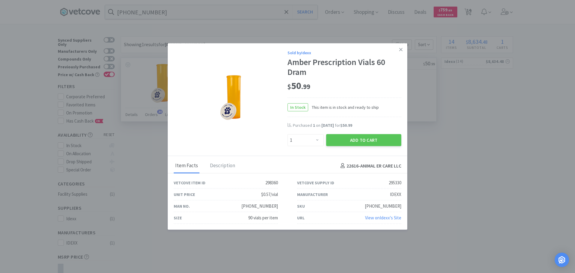
click at [346, 148] on div "Sold by Idexx Amber Prescription Vials 60 Dram $ 50 . 99 In Stock This item is …" at bounding box center [288, 99] width 240 height 113
click at [338, 141] on button "Add to Cart" at bounding box center [363, 140] width 75 height 12
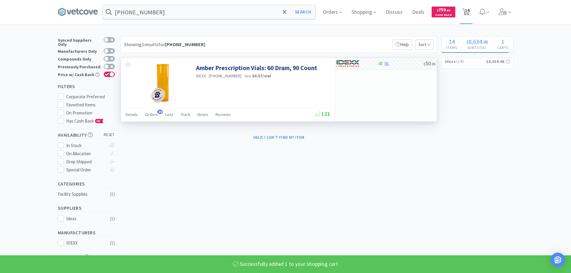
click at [466, 12] on span "14" at bounding box center [467, 10] width 4 height 24
select select "1"
select select "2"
select select "4"
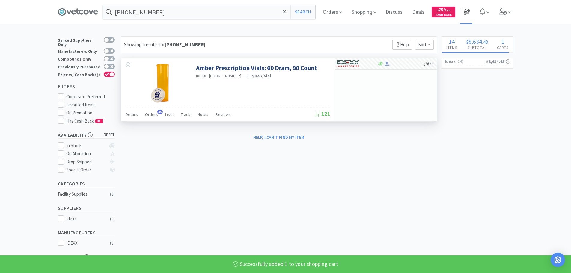
select select "3"
select select "2"
select select "4"
select select "6"
select select "3"
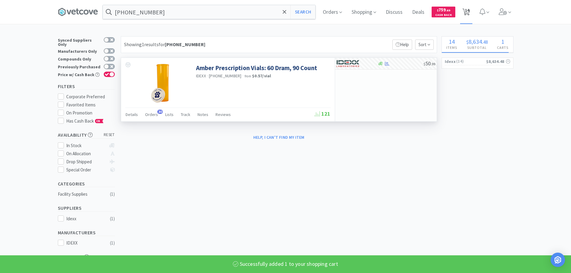
select select "1"
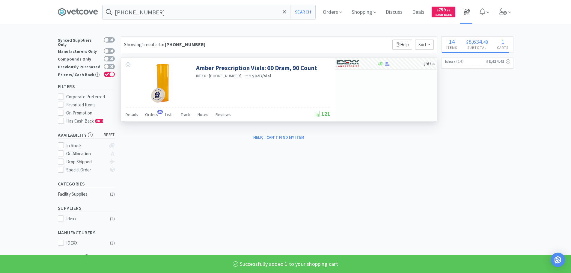
select select "2"
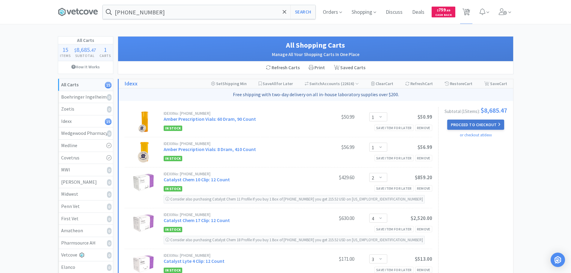
click at [486, 124] on button "Proceed to Checkout" at bounding box center [475, 125] width 57 height 10
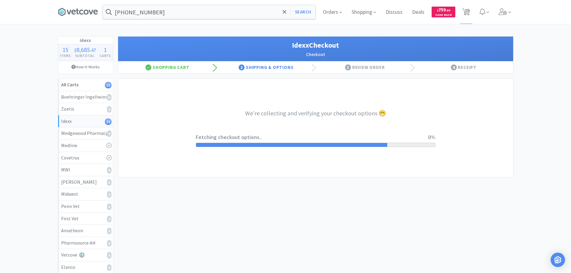
select select "904"
select select "003"
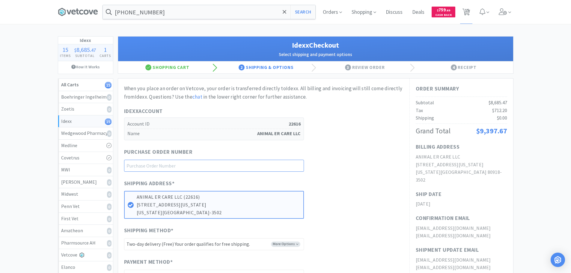
click at [211, 163] on input "text" at bounding box center [214, 166] width 180 height 12
paste input "1144865"
type input "1144865"
click at [355, 165] on div "Purchase Order Number 1144865" at bounding box center [263, 160] width 279 height 24
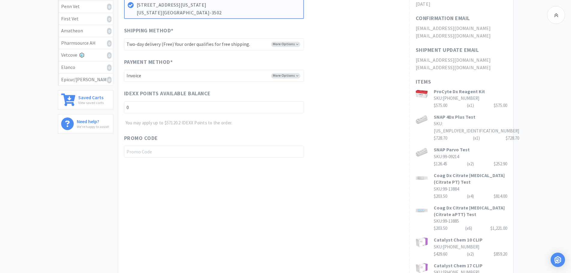
scroll to position [189, 0]
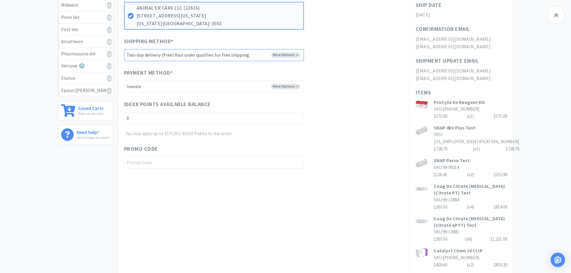
click at [283, 55] on select "-------- Two-day delivery (Free) Your order qualifies for free shipping." at bounding box center [214, 55] width 180 height 12
click at [124, 49] on select "-------- Two-day delivery (Free) Your order qualifies for free shipping." at bounding box center [214, 55] width 180 height 12
click at [282, 54] on select "-------- Two-day delivery (Free) Your order qualifies for free shipping." at bounding box center [214, 55] width 180 height 12
select select "904"
click at [124, 49] on select "-------- Two-day delivery (Free) Your order qualifies for free shipping." at bounding box center [214, 55] width 180 height 12
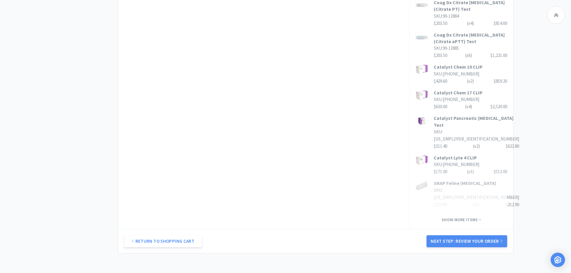
scroll to position [399, 0]
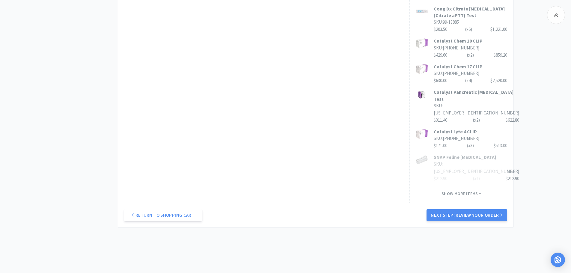
click at [467, 209] on button "Next Step: Review Your Order" at bounding box center [466, 215] width 80 height 12
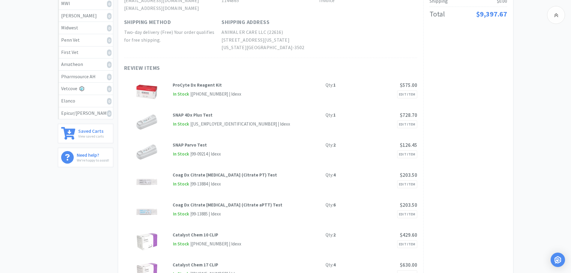
scroll to position [0, 0]
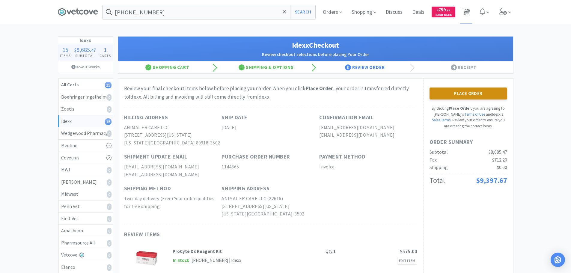
click at [477, 93] on button "Place Order" at bounding box center [468, 93] width 78 height 12
